Goal: Task Accomplishment & Management: Use online tool/utility

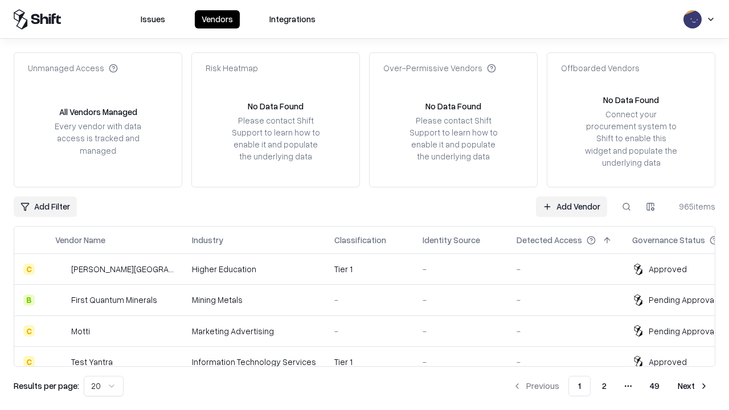
click at [571, 206] on link "Add Vendor" at bounding box center [571, 207] width 71 height 21
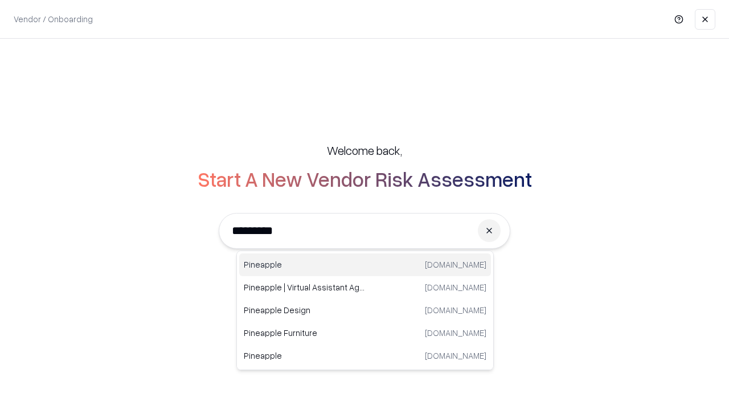
click at [365, 265] on div "Pineapple [DOMAIN_NAME]" at bounding box center [365, 264] width 252 height 23
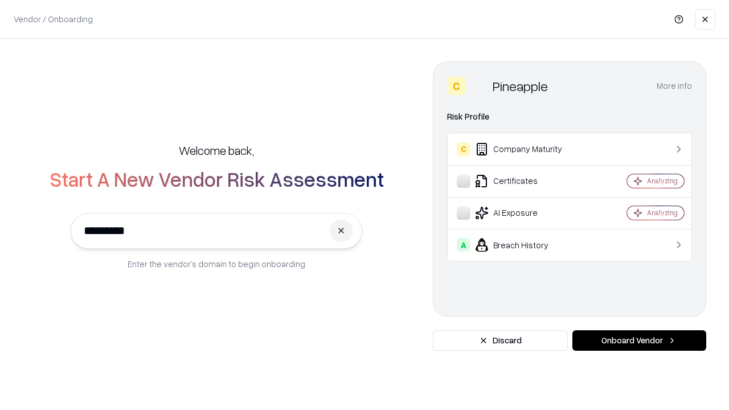
type input "*********"
click at [639, 341] on button "Onboard Vendor" at bounding box center [639, 340] width 134 height 21
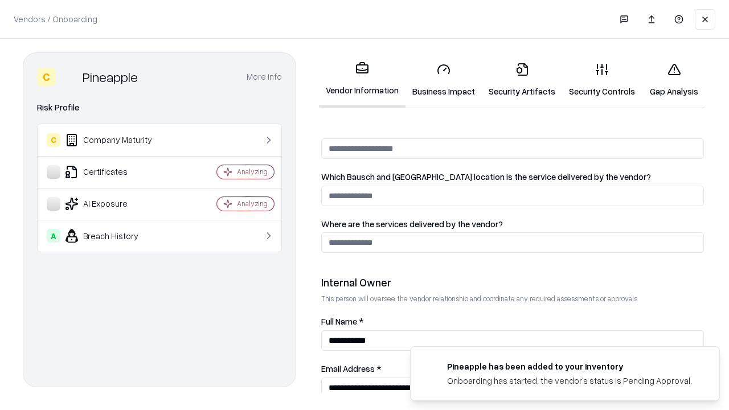
scroll to position [590, 0]
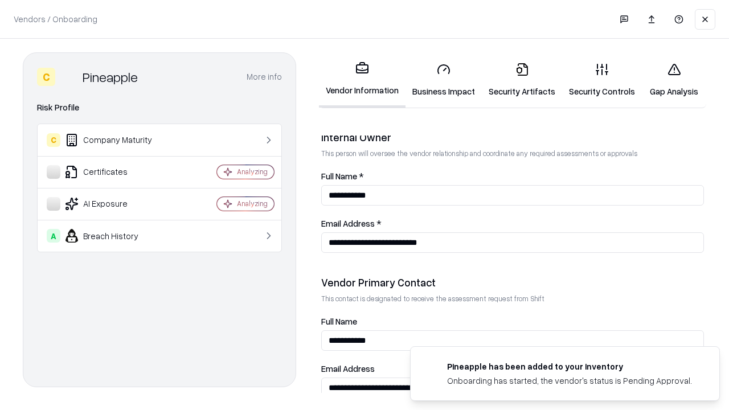
click at [522, 80] on link "Security Artifacts" at bounding box center [522, 80] width 80 height 53
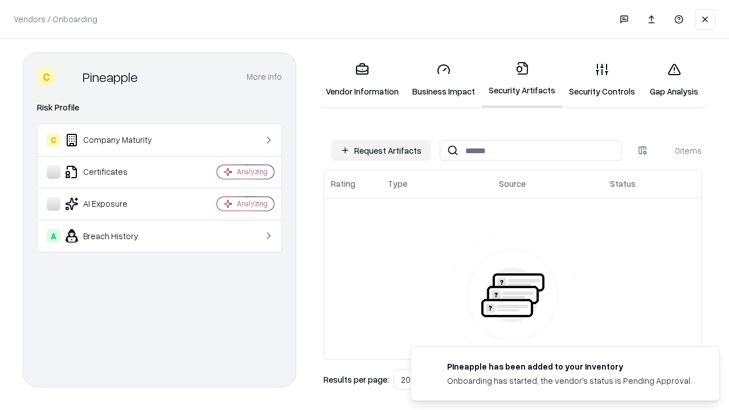
click at [381, 150] on button "Request Artifacts" at bounding box center [381, 150] width 99 height 21
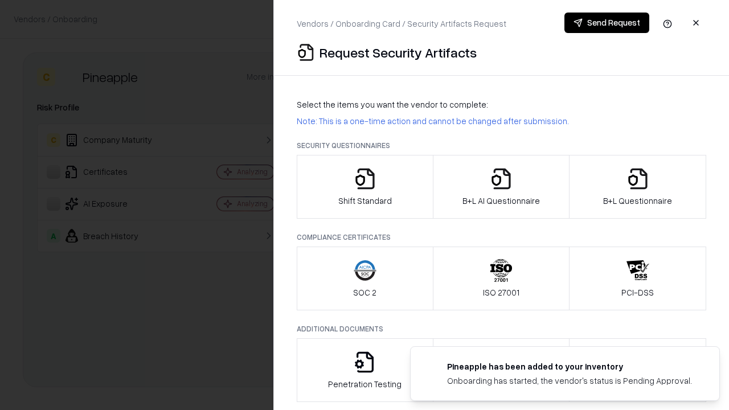
click at [637, 187] on icon "button" at bounding box center [638, 178] width 23 height 23
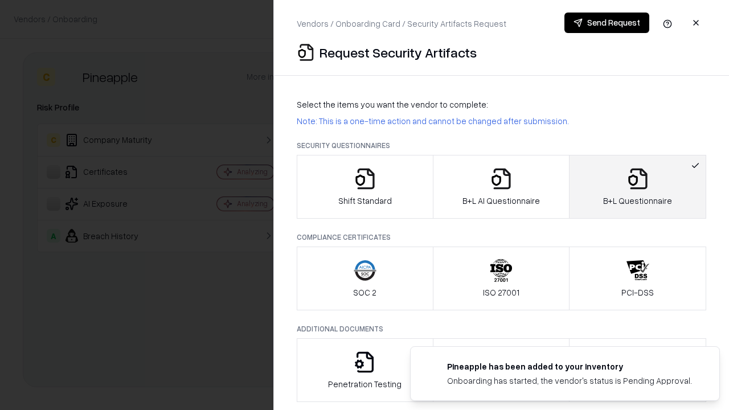
click at [501, 187] on icon "button" at bounding box center [501, 178] width 23 height 23
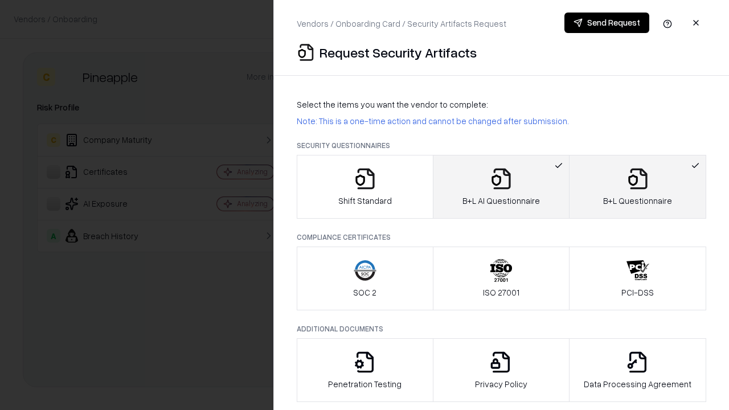
click at [607, 23] on button "Send Request" at bounding box center [606, 23] width 85 height 21
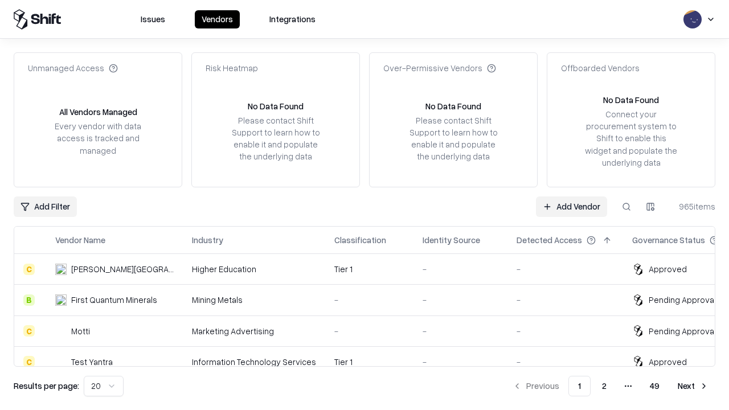
click at [571, 206] on link "Add Vendor" at bounding box center [571, 207] width 71 height 21
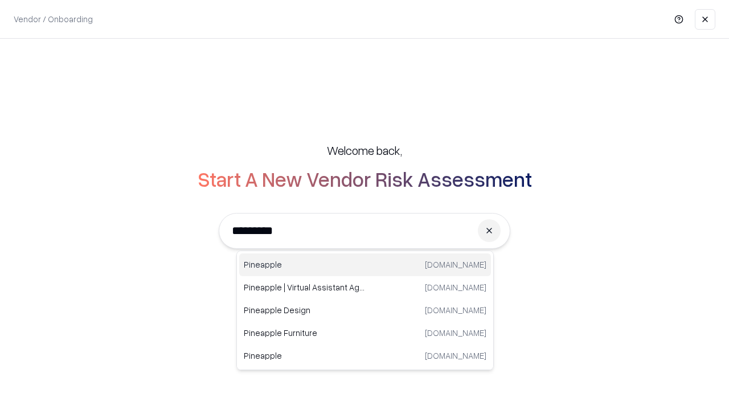
click at [365, 265] on div "Pineapple [DOMAIN_NAME]" at bounding box center [365, 264] width 252 height 23
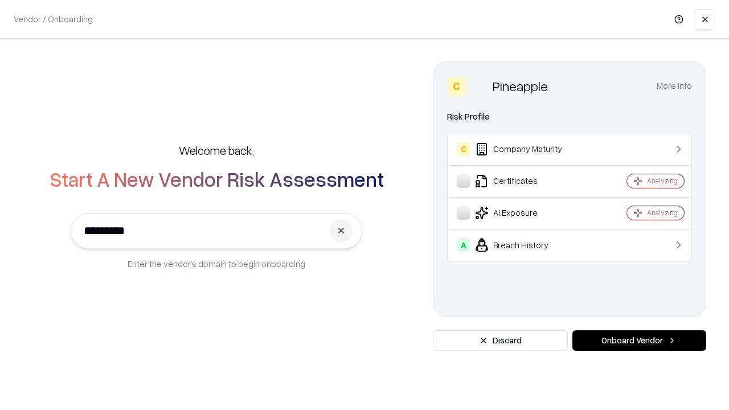
type input "*********"
click at [639, 341] on button "Onboard Vendor" at bounding box center [639, 340] width 134 height 21
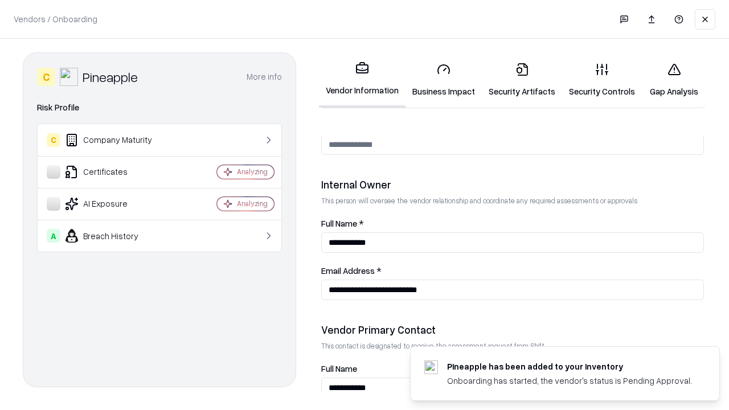
scroll to position [590, 0]
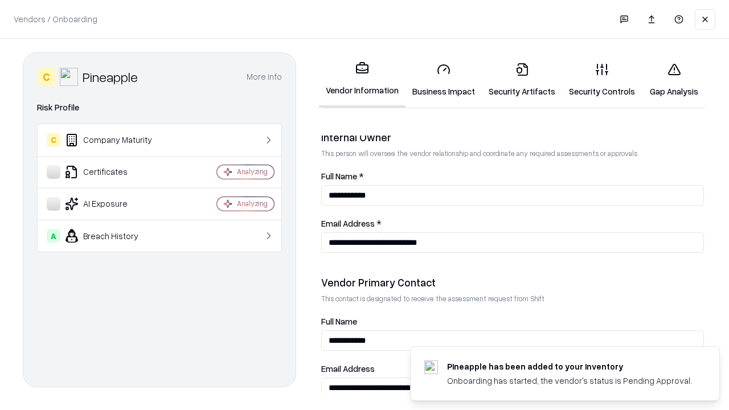
click at [674, 80] on link "Gap Analysis" at bounding box center [674, 80] width 64 height 53
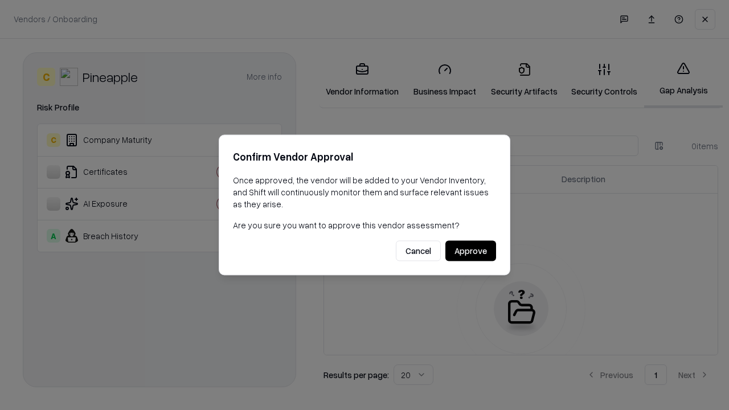
click at [470, 251] on button "Approve" at bounding box center [470, 251] width 51 height 21
